Goal: Check status: Check status

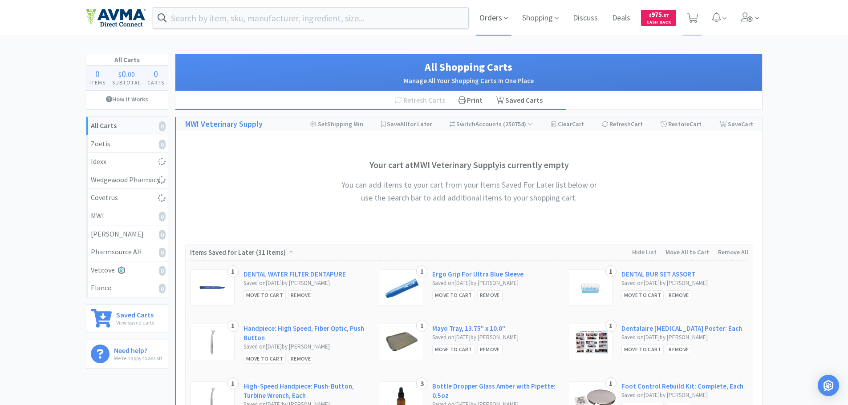
click at [502, 17] on span "Orders" at bounding box center [494, 18] width 36 height 36
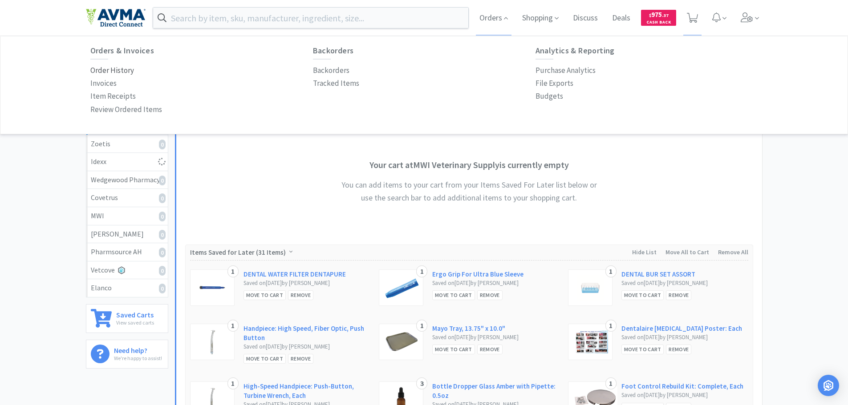
click at [121, 76] on p "Order History" at bounding box center [112, 71] width 44 height 12
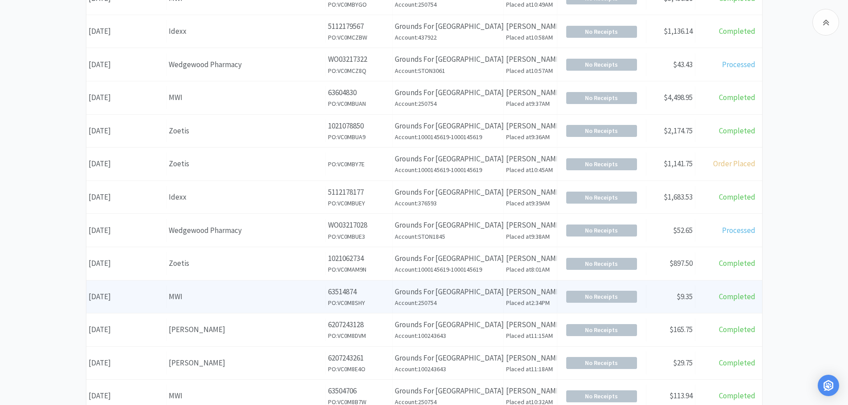
scroll to position [267, 0]
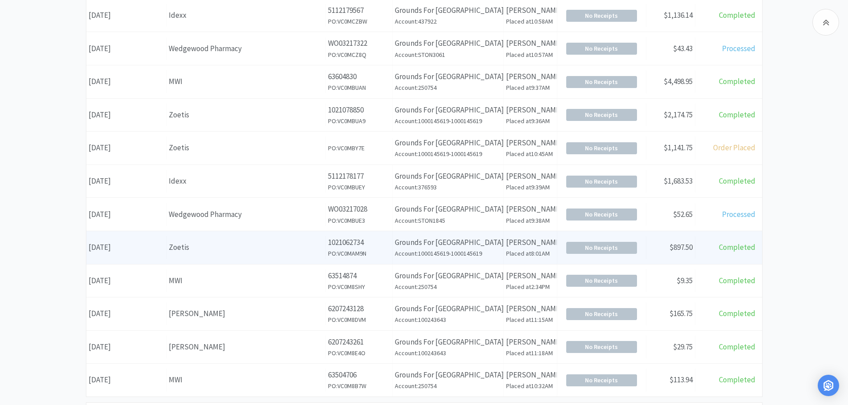
click at [158, 247] on div "Date [DATE]" at bounding box center [126, 247] width 80 height 23
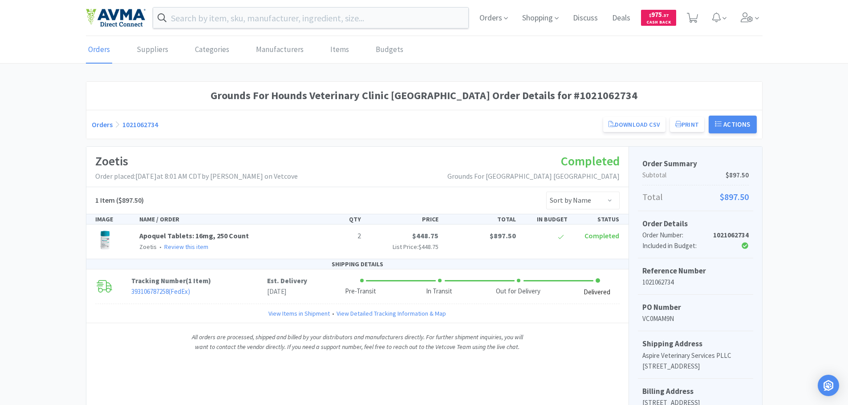
scroll to position [267, 0]
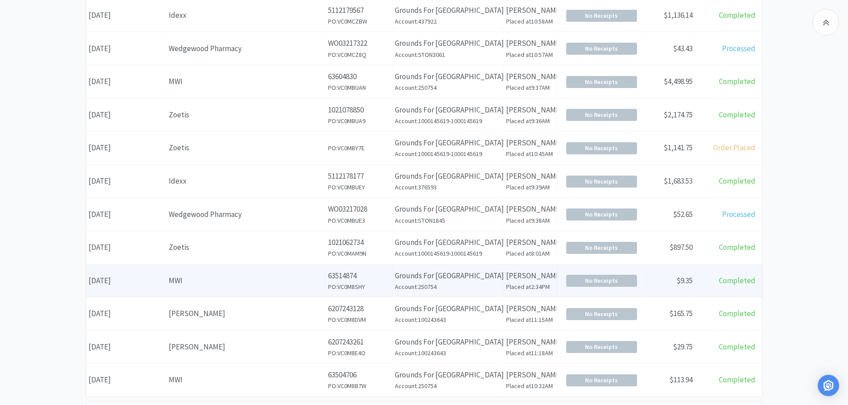
click at [196, 288] on div "Supplier MWI" at bounding box center [245, 281] width 159 height 23
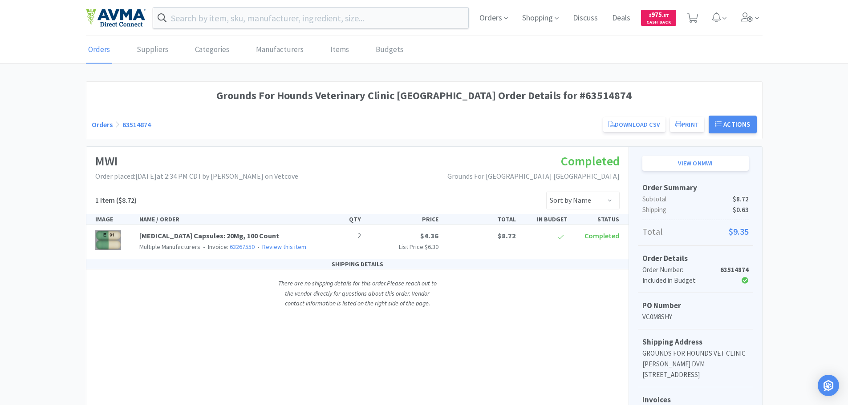
scroll to position [267, 0]
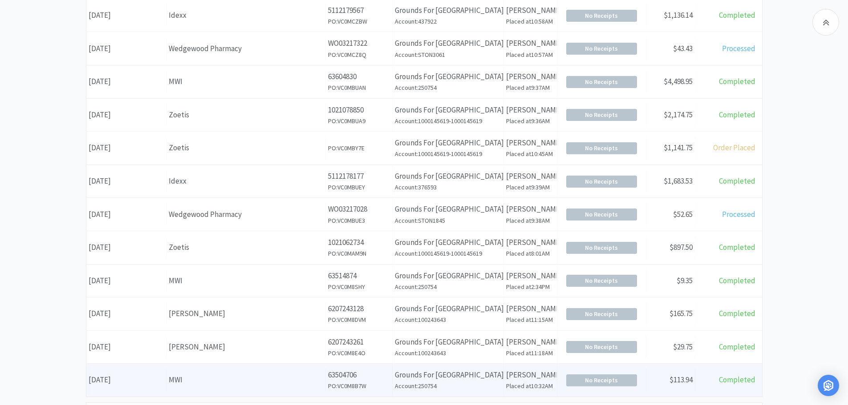
click at [182, 380] on div "MWI" at bounding box center [246, 380] width 154 height 12
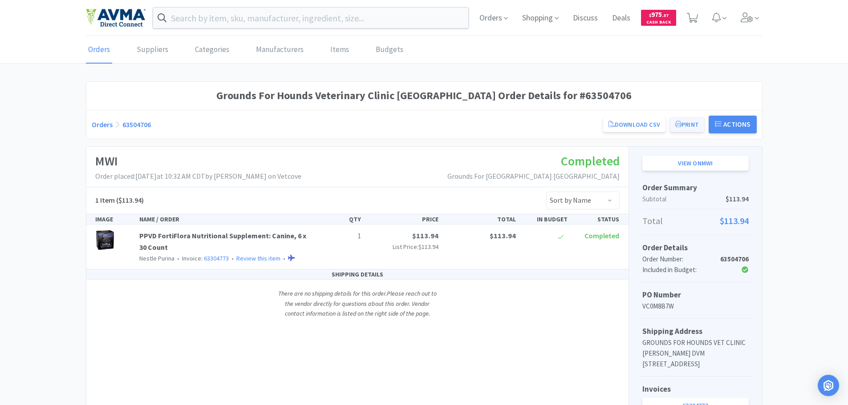
click at [693, 124] on button "Print" at bounding box center [687, 124] width 34 height 15
